Goal: Information Seeking & Learning: Learn about a topic

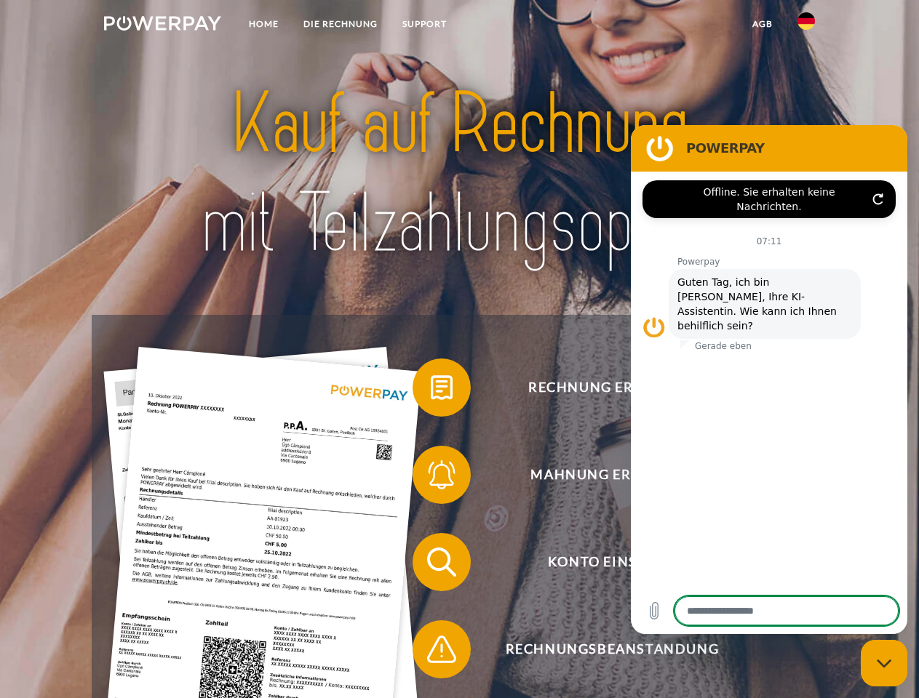
click at [162, 25] on img at bounding box center [162, 23] width 117 height 15
click at [806, 25] on img at bounding box center [805, 20] width 17 height 17
click at [762, 24] on link "agb" at bounding box center [762, 24] width 45 height 26
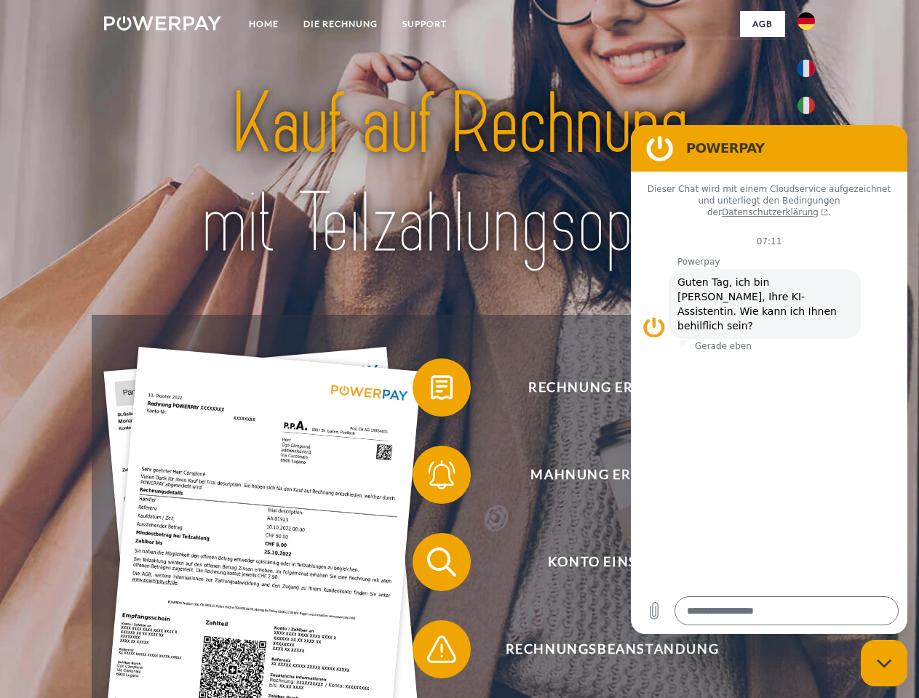
click at [431, 391] on span at bounding box center [419, 387] width 73 height 73
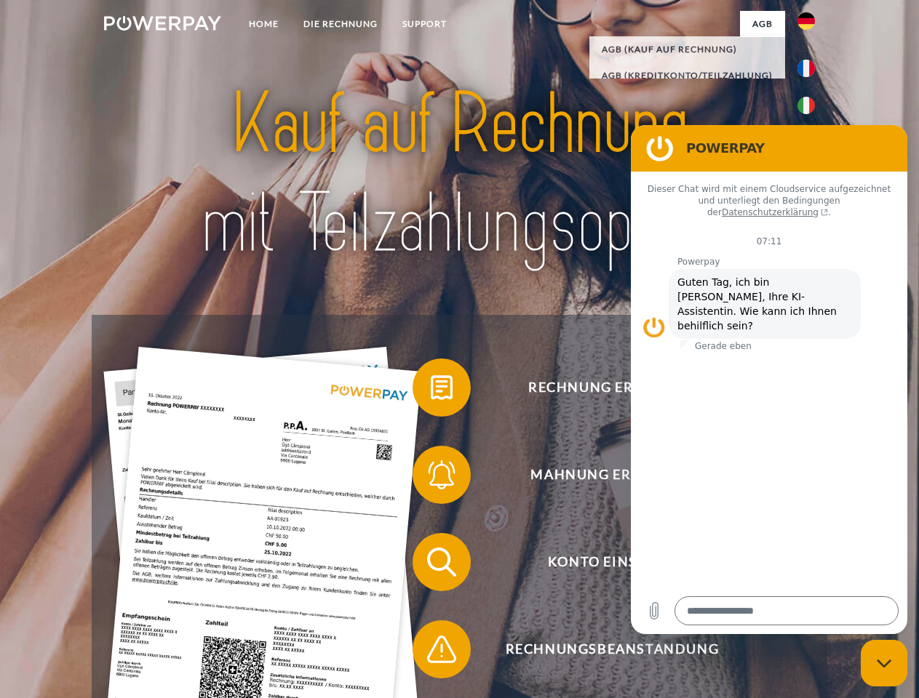
click at [431, 478] on div "Rechnung erhalten? Mahnung erhalten? Konto einsehen" at bounding box center [459, 606] width 735 height 582
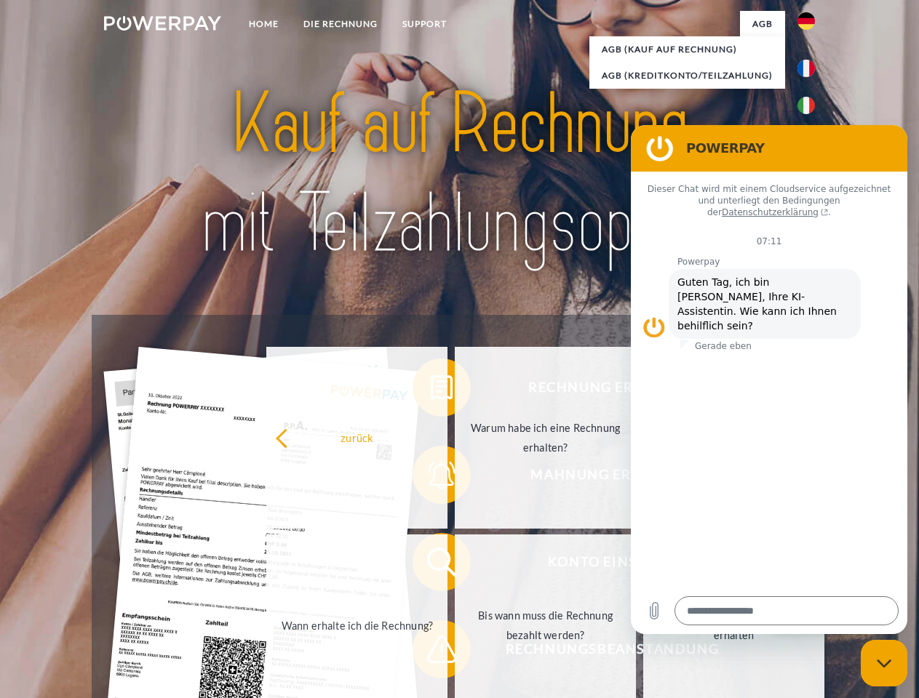
click at [455, 565] on link "Bis wann muss die Rechnung bezahlt werden?" at bounding box center [545, 626] width 181 height 182
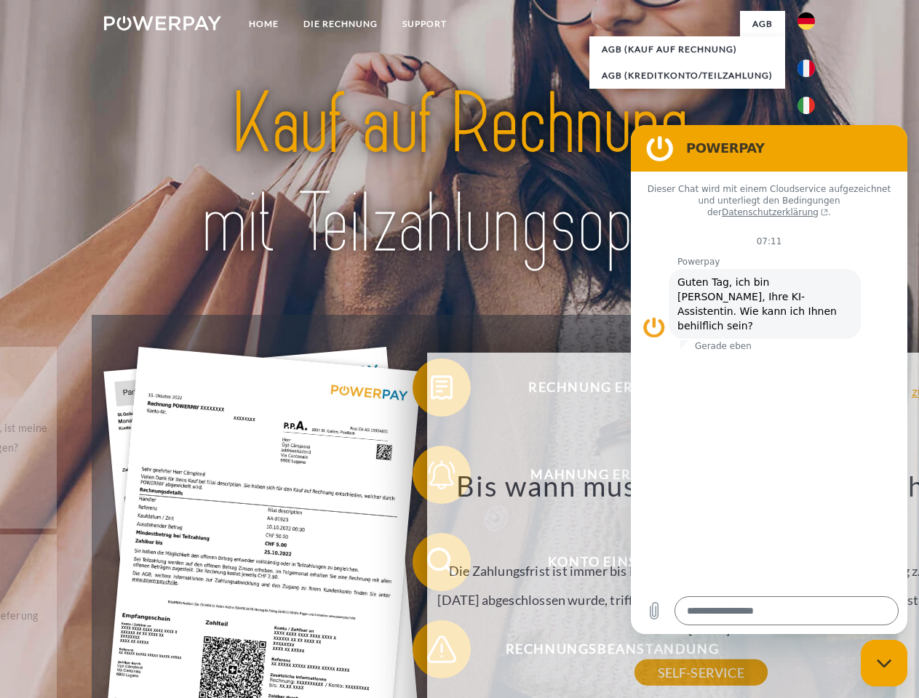
click at [431, 652] on div "zurück Warum habe ich eine Rechnung erhalten? POWERPAY ist der Rechnungsherstel…" at bounding box center [701, 553] width 548 height 400
click at [884, 663] on icon "Messaging-Fenster schließen" at bounding box center [883, 663] width 15 height 9
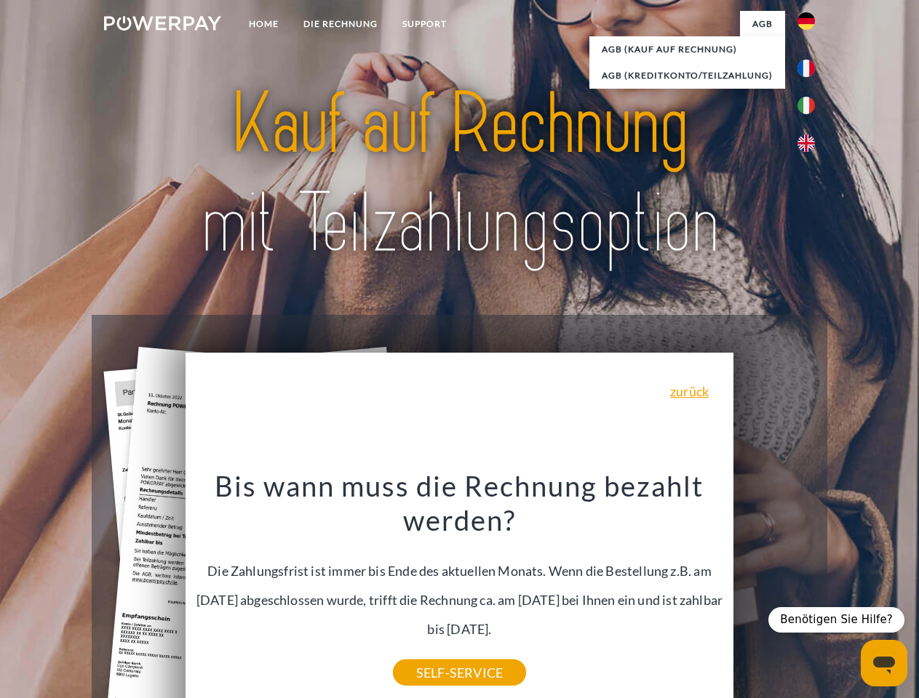
type textarea "*"
